Goal: Find specific fact: Find specific fact

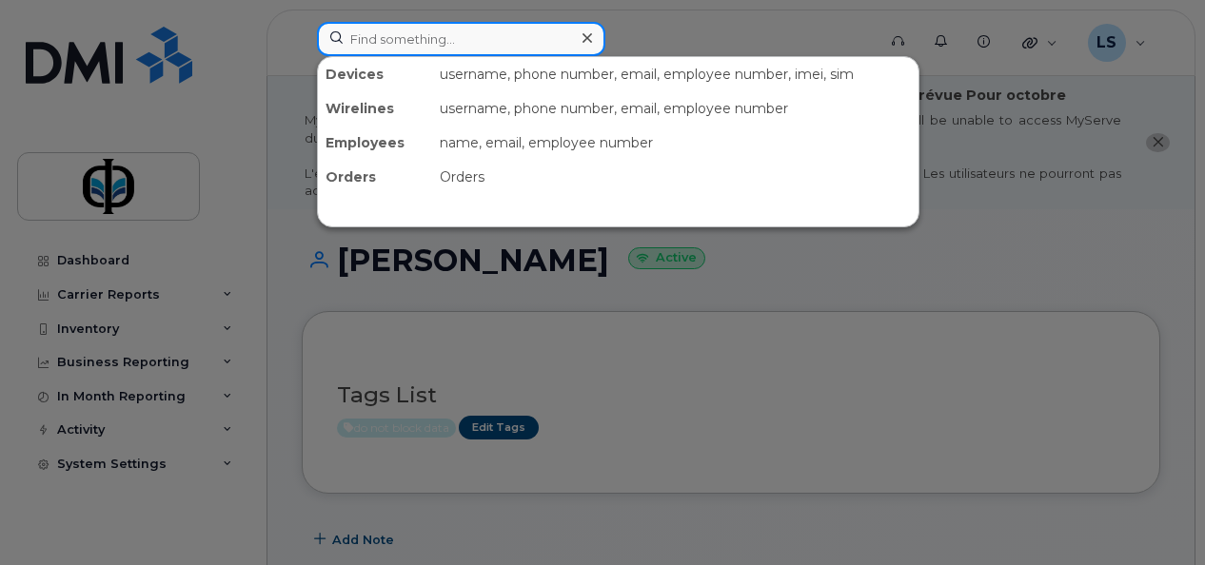
click at [432, 44] on input at bounding box center [461, 39] width 288 height 34
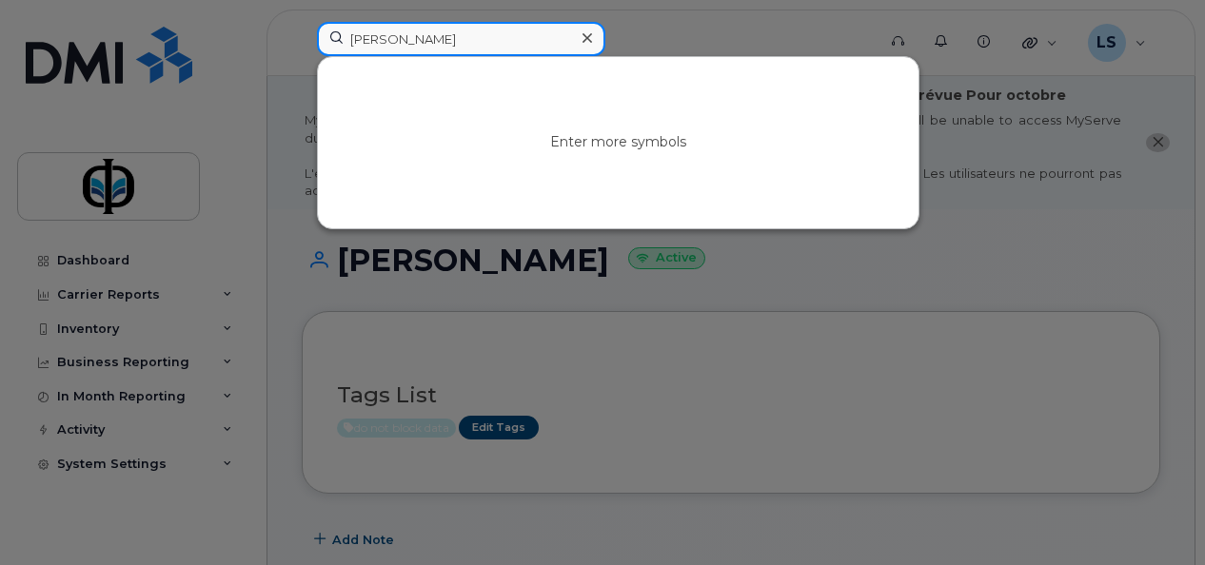
type input "[PERSON_NAME]"
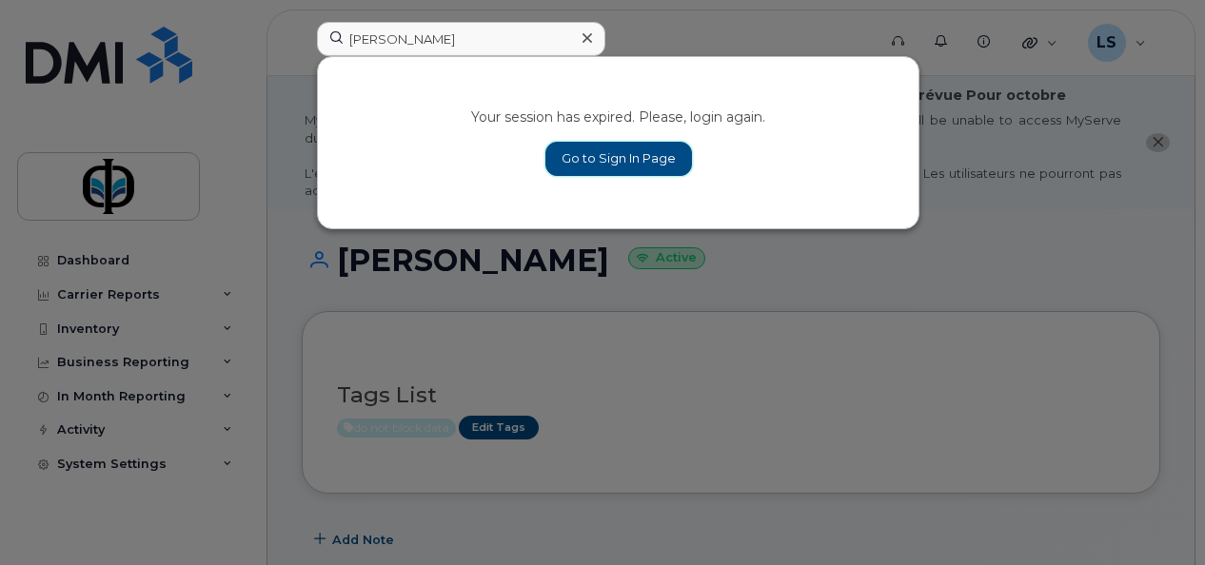
click at [577, 155] on link "Go to Sign In Page" at bounding box center [618, 159] width 147 height 34
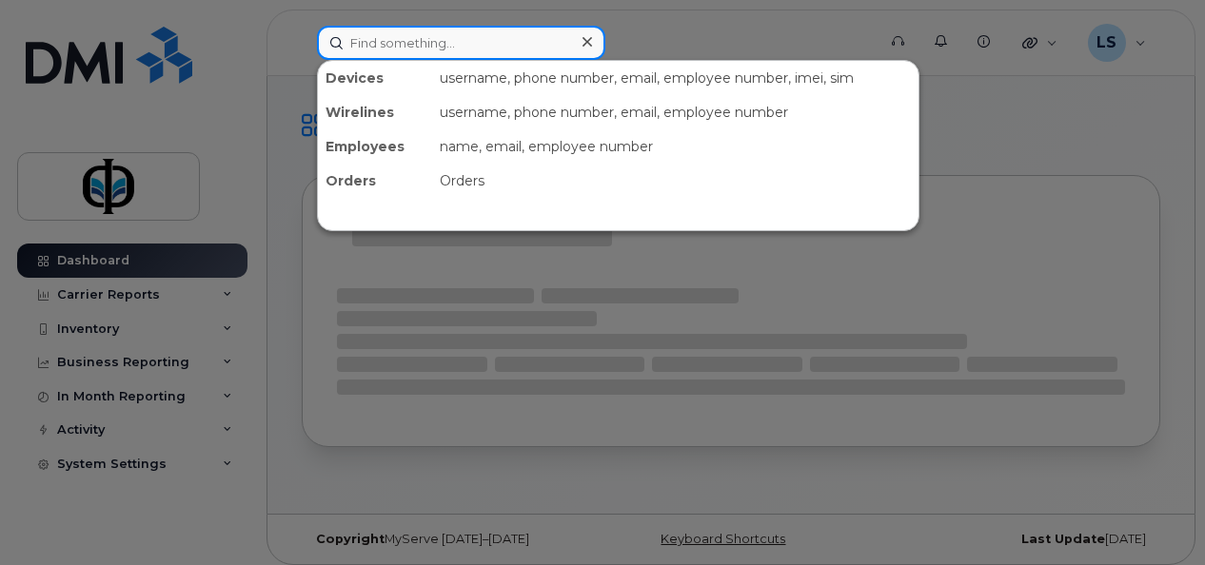
click at [489, 49] on input at bounding box center [461, 43] width 288 height 34
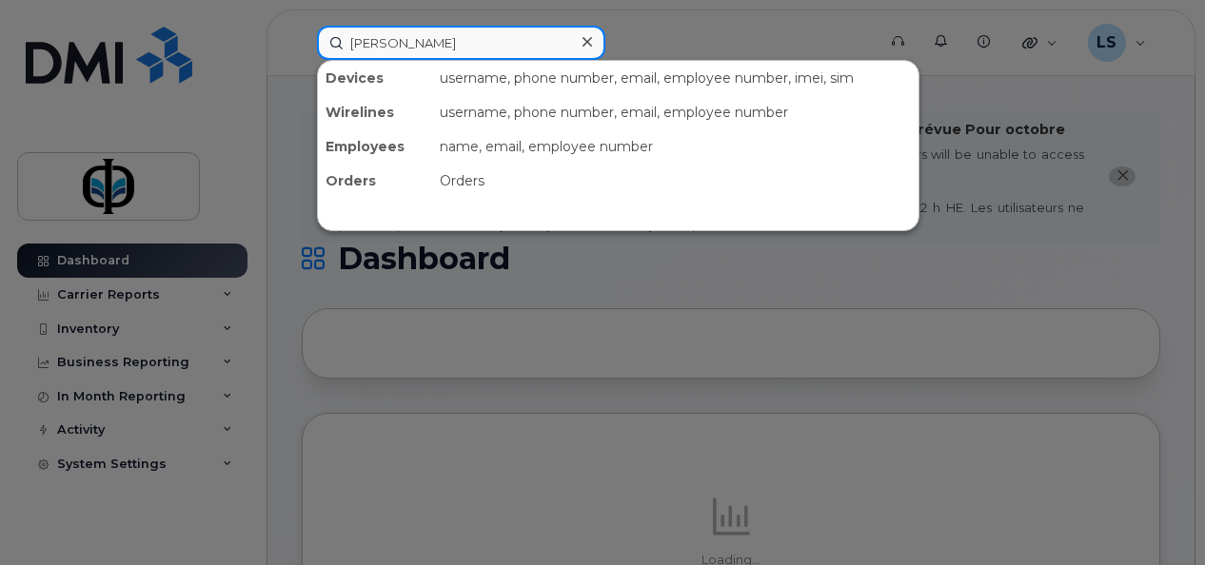
type input "[PERSON_NAME]"
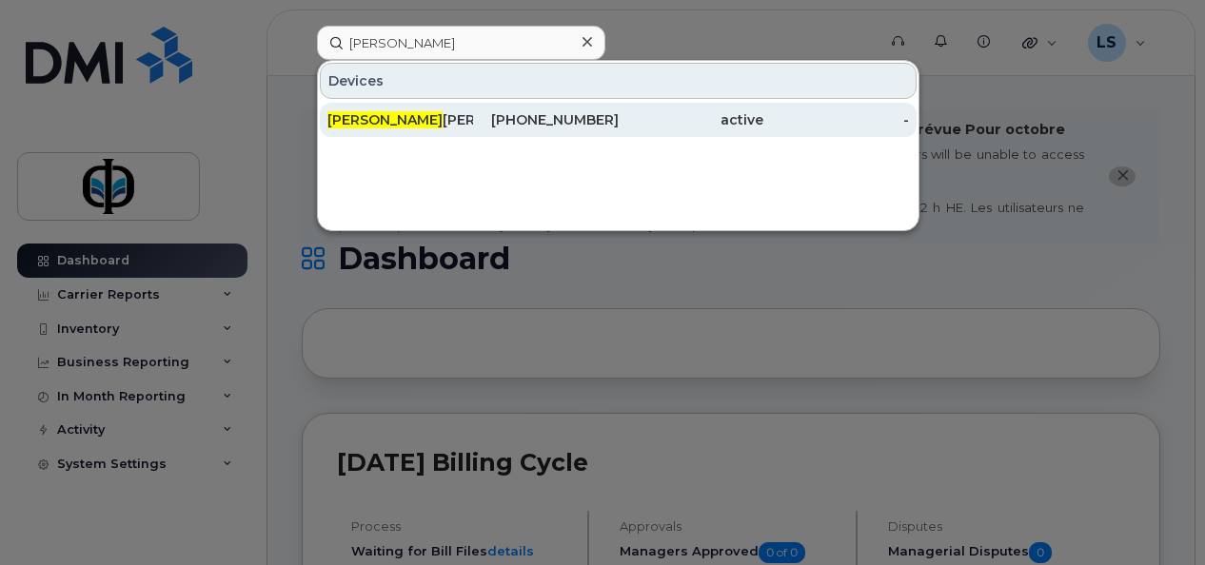
click at [756, 125] on div "active" at bounding box center [692, 119] width 146 height 19
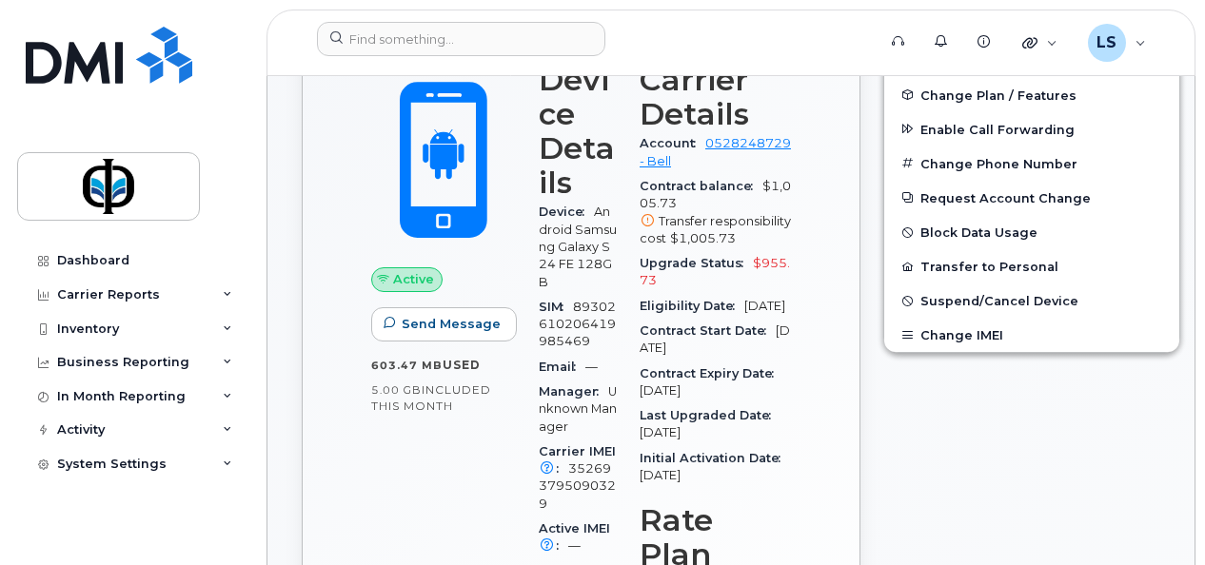
scroll to position [646, 0]
drag, startPoint x: 643, startPoint y: 398, endPoint x: 745, endPoint y: 402, distance: 102.9
click at [745, 402] on div "Contract Expiry Date Apr 22, 2028" at bounding box center [715, 382] width 151 height 43
drag, startPoint x: 745, startPoint y: 402, endPoint x: 708, endPoint y: 402, distance: 37.1
copy span "Apr 22, 2028"
